Goal: Task Accomplishment & Management: Manage account settings

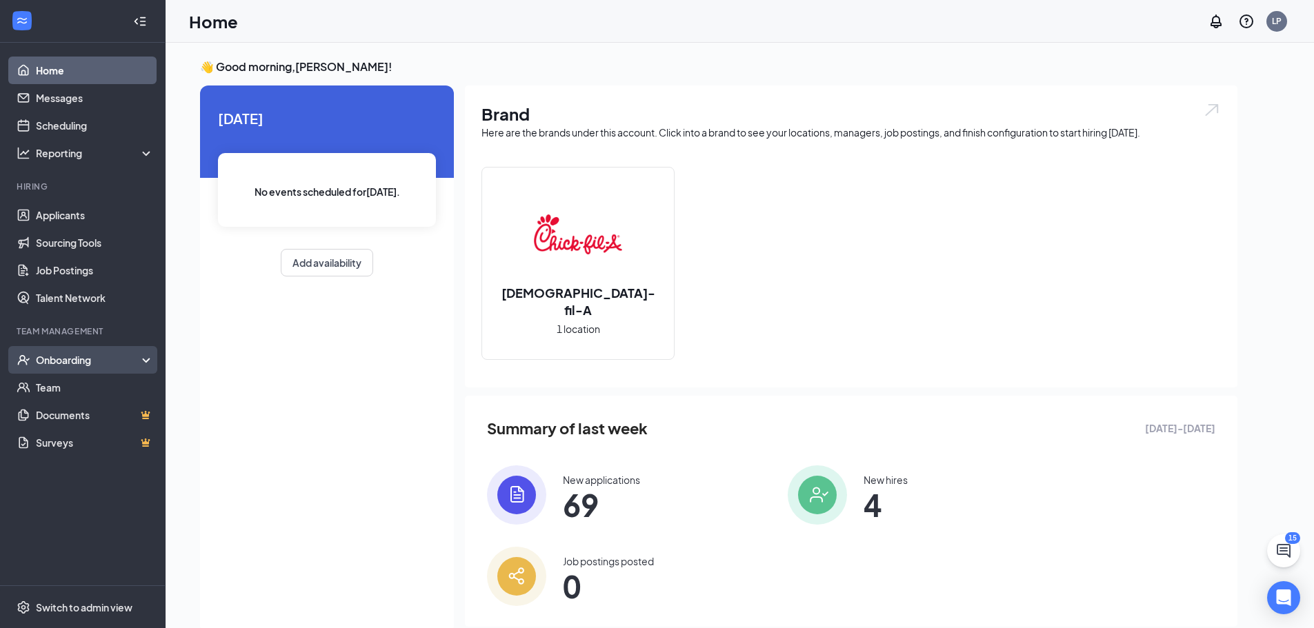
click at [61, 366] on div "Onboarding" at bounding box center [89, 360] width 106 height 14
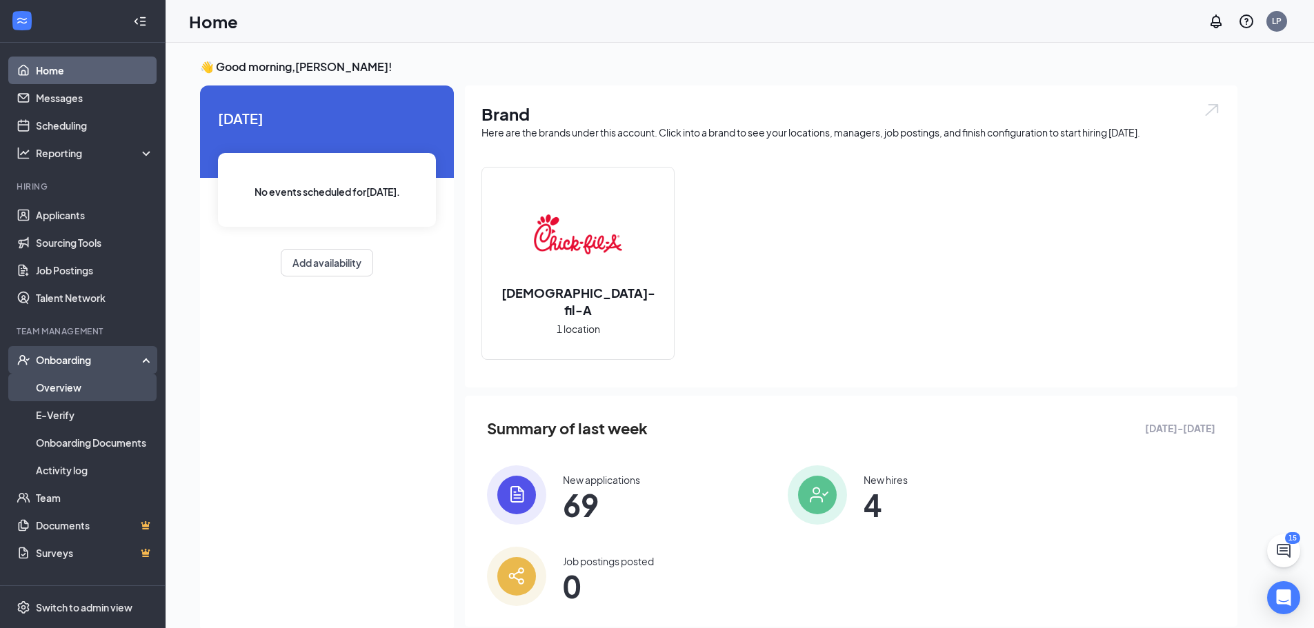
click at [61, 375] on link "Overview" at bounding box center [95, 388] width 118 height 28
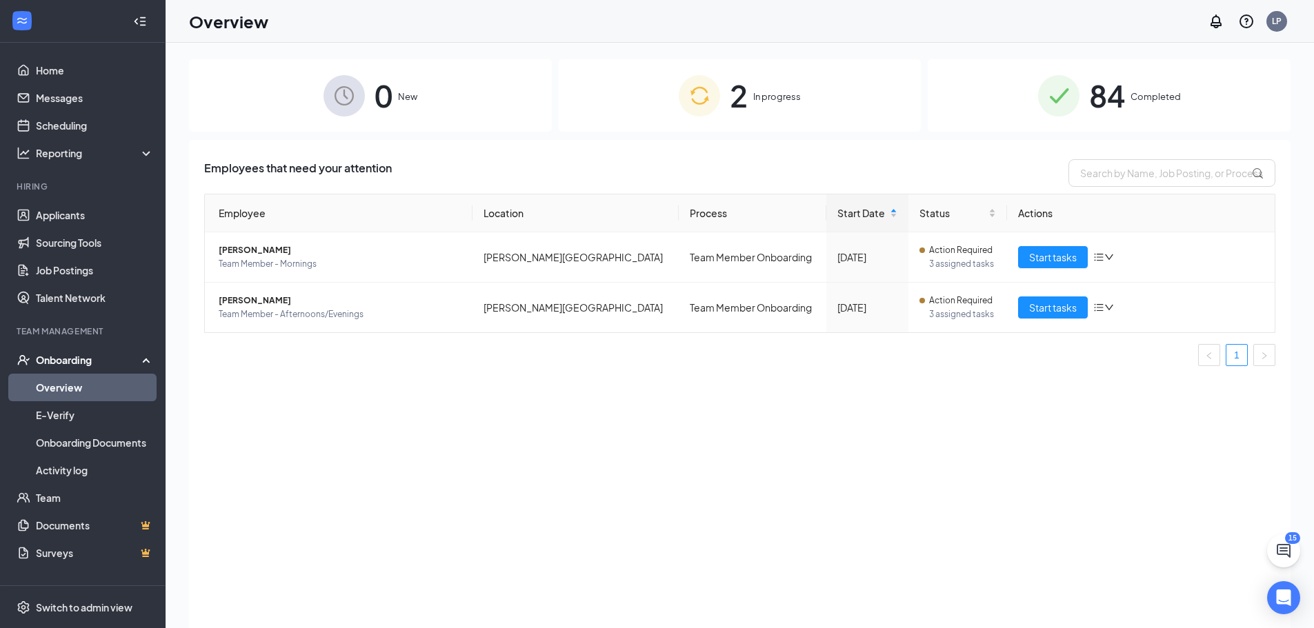
click at [1055, 104] on img at bounding box center [1058, 95] width 41 height 41
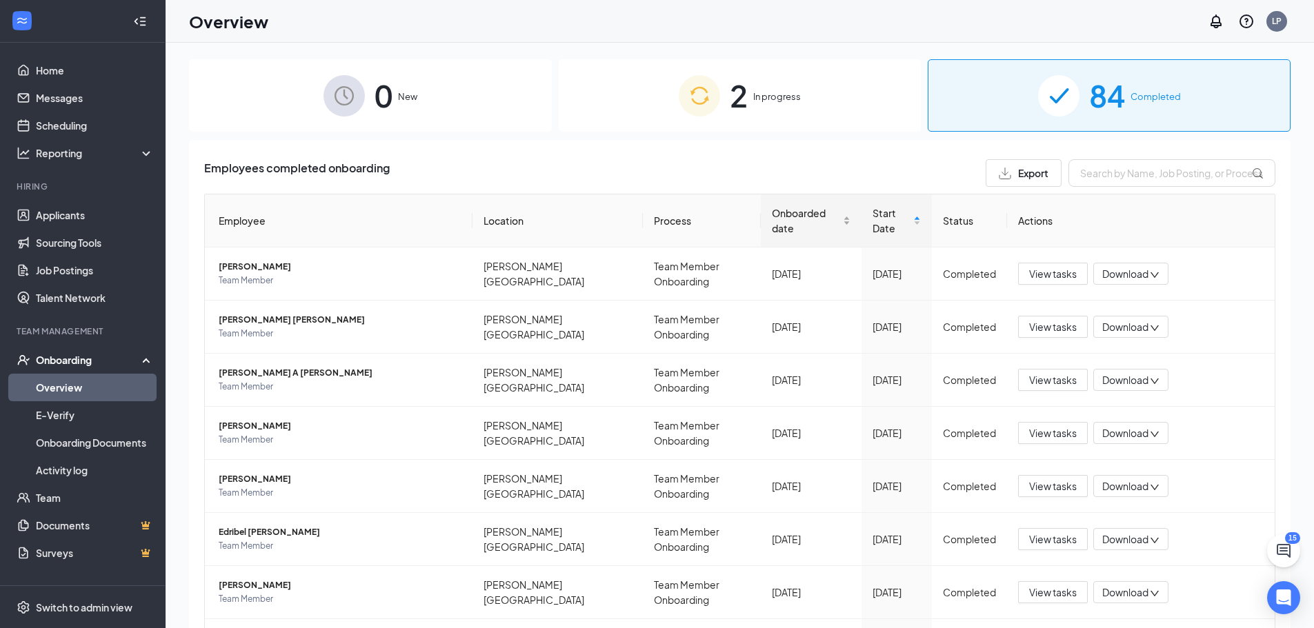
click at [782, 206] on span "Onboarded date" at bounding box center [806, 221] width 68 height 30
click at [781, 206] on span "Onboarded date" at bounding box center [806, 221] width 68 height 30
click at [319, 266] on span "[PERSON_NAME]" at bounding box center [340, 267] width 243 height 14
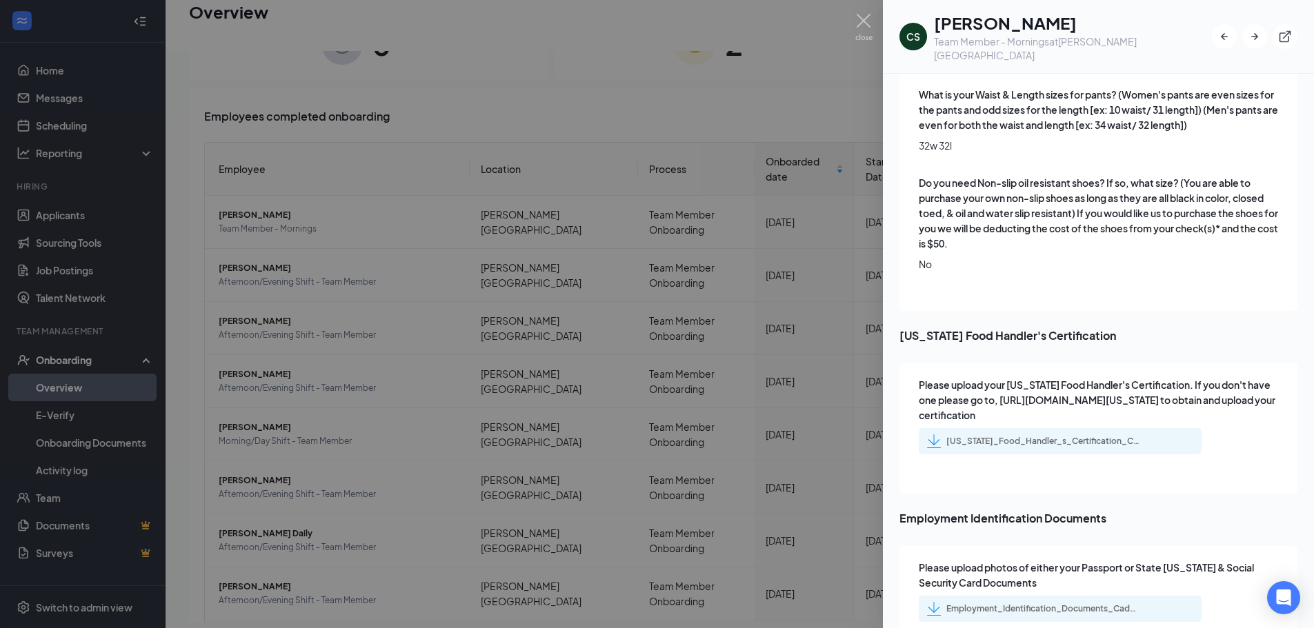
scroll to position [62, 0]
click at [867, 21] on img at bounding box center [863, 27] width 17 height 27
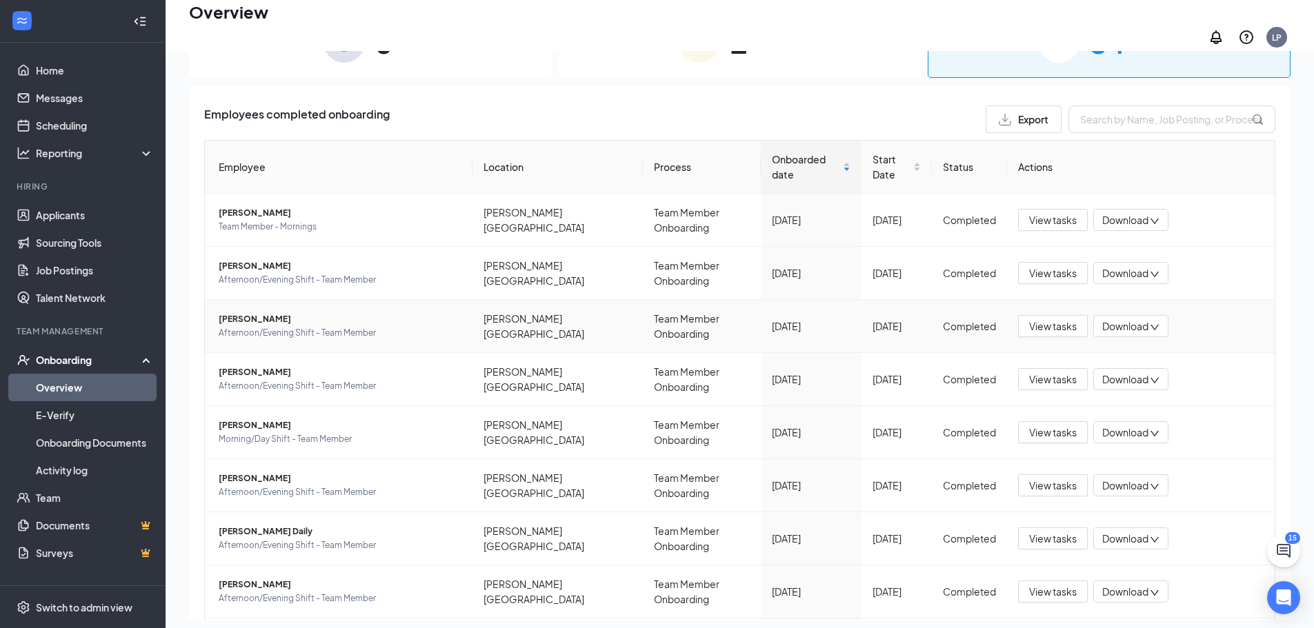
click at [253, 312] on span "[PERSON_NAME]" at bounding box center [340, 319] width 243 height 14
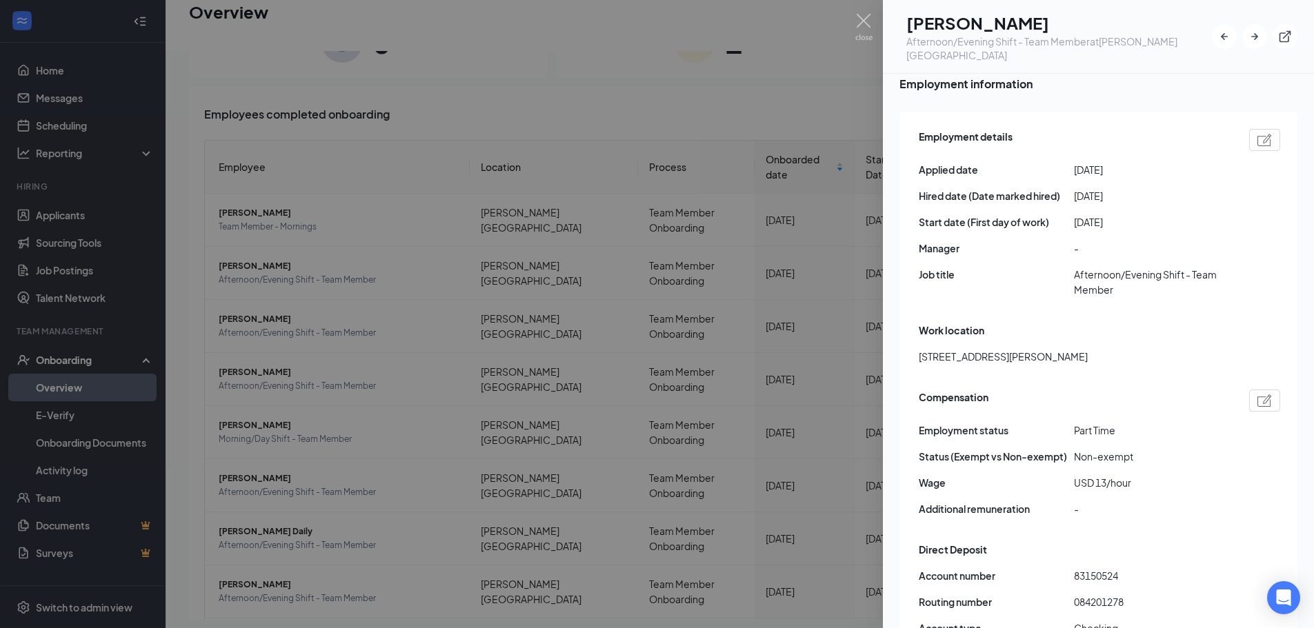
scroll to position [690, 0]
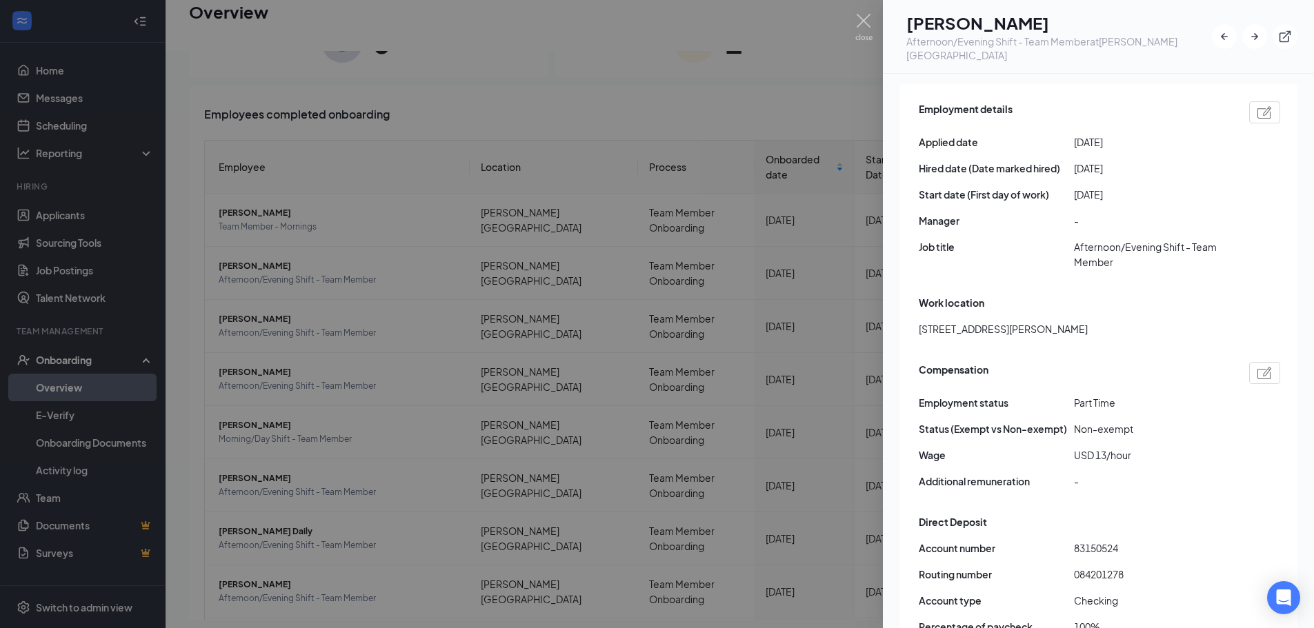
click at [865, 23] on img at bounding box center [863, 27] width 17 height 27
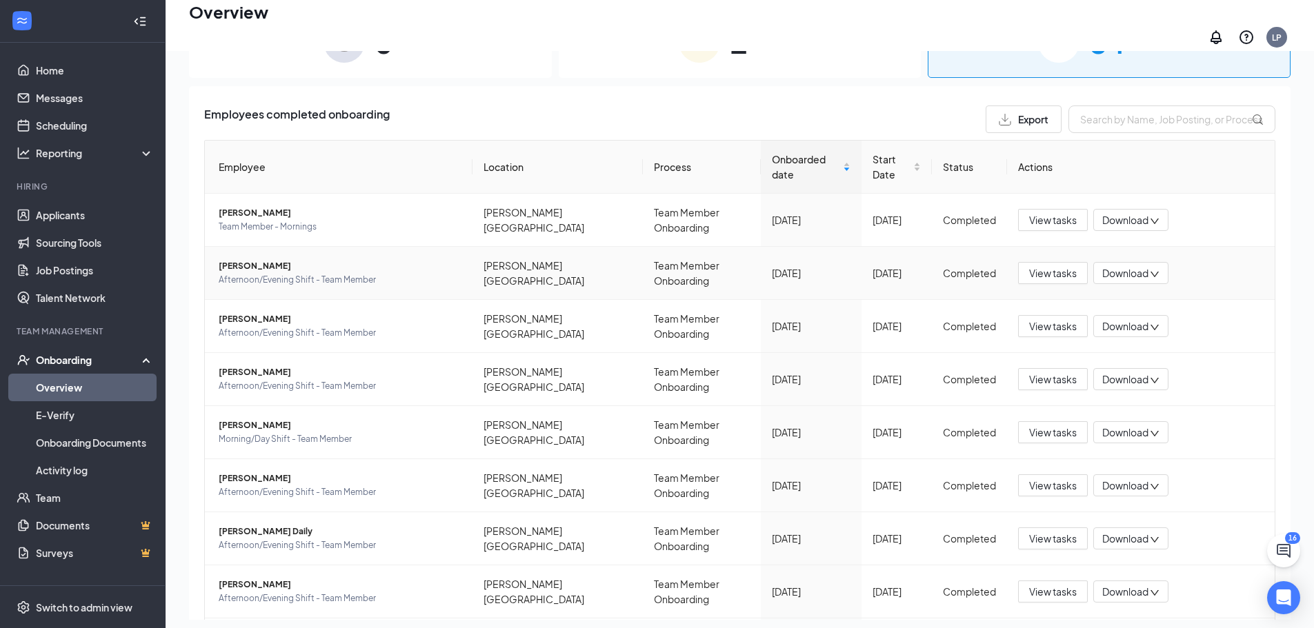
click at [255, 273] on span "Afternoon/Evening Shift - Team Member" at bounding box center [340, 280] width 243 height 14
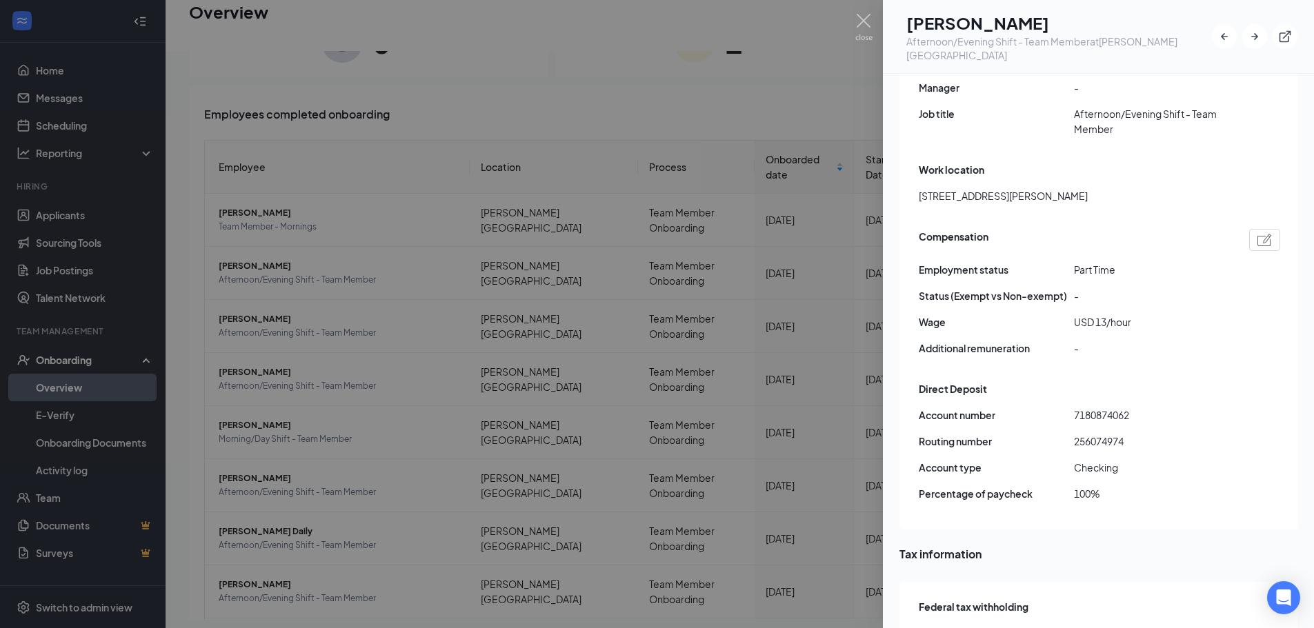
scroll to position [828, 0]
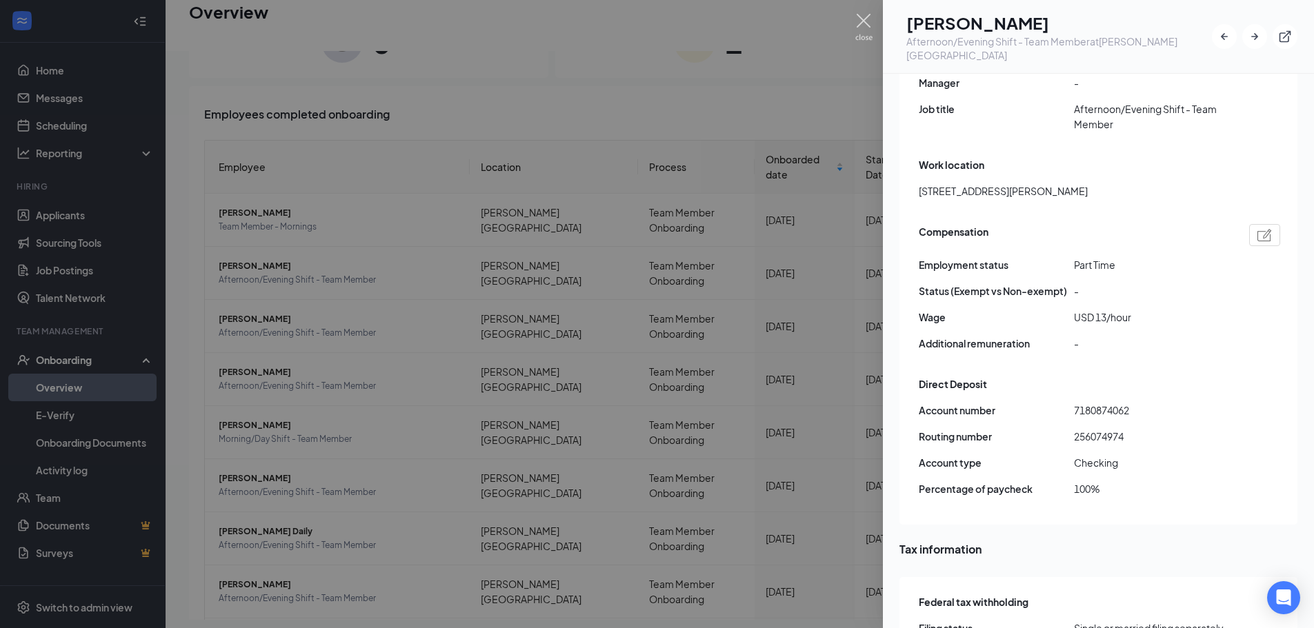
click at [869, 27] on img at bounding box center [863, 27] width 17 height 27
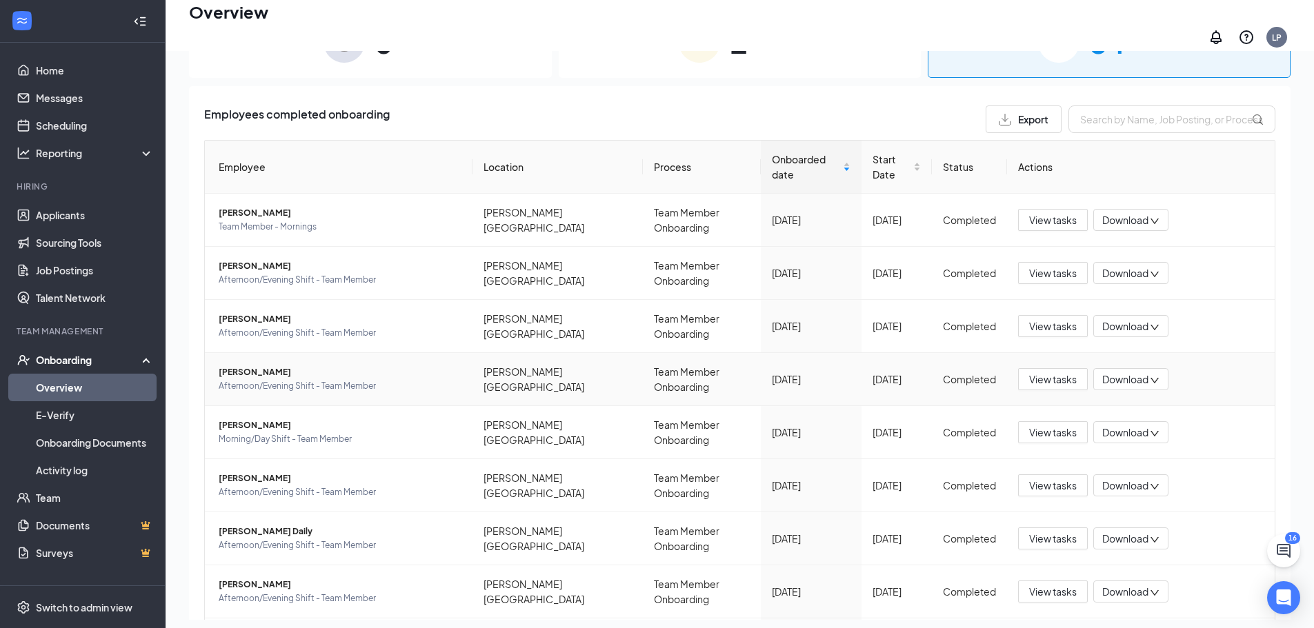
click at [309, 379] on span "Afternoon/Evening Shift - Team Member" at bounding box center [340, 386] width 243 height 14
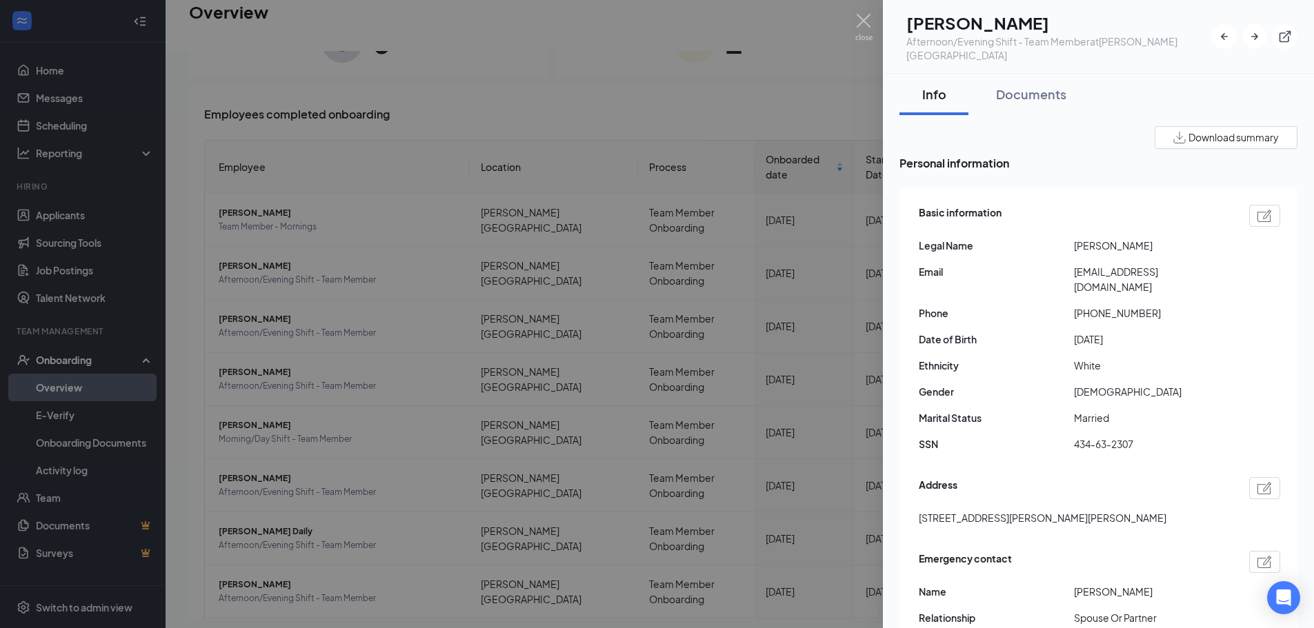
click at [805, 120] on div at bounding box center [657, 314] width 1314 height 628
